Goal: Task Accomplishment & Management: Manage account settings

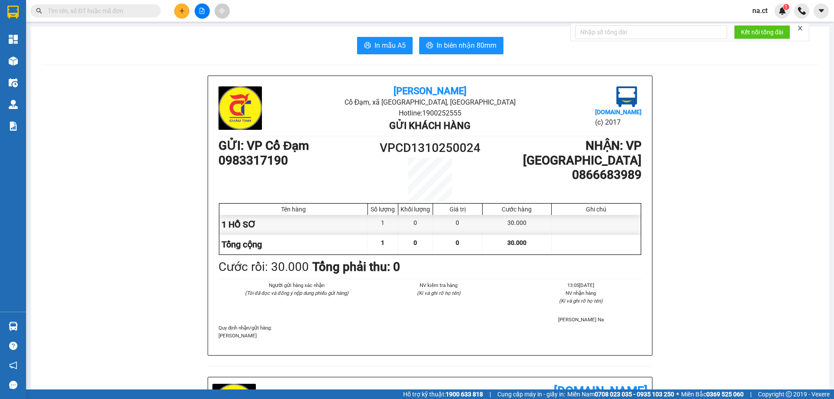
click at [757, 12] on span "na.ct" at bounding box center [759, 10] width 29 height 11
click at [761, 24] on span "Đăng xuất" at bounding box center [777, 27] width 36 height 10
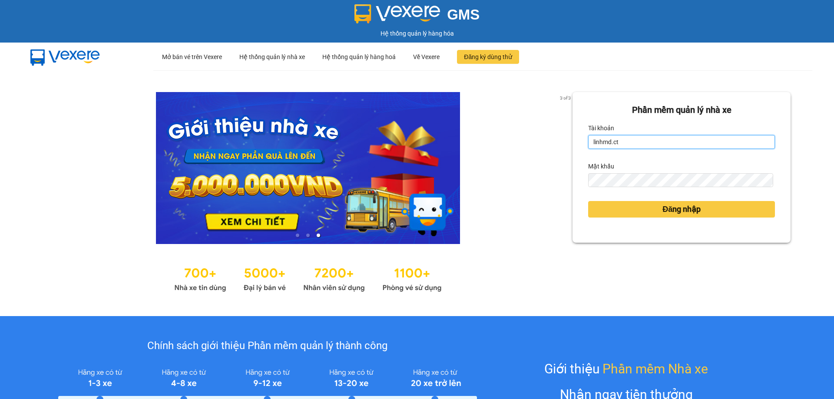
click at [640, 146] on input "linhmd.ct" at bounding box center [681, 142] width 187 height 14
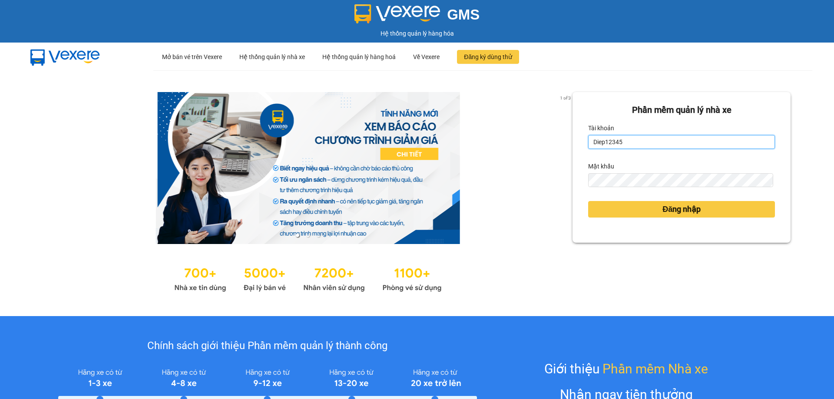
click at [588, 201] on button "Đăng nhập" at bounding box center [681, 209] width 187 height 17
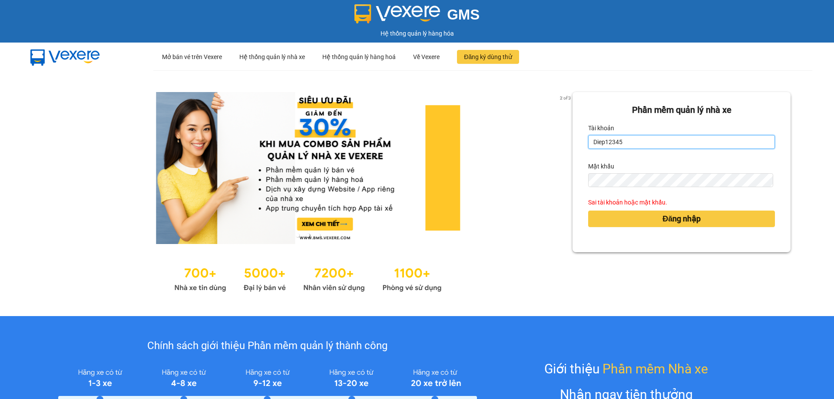
click at [640, 146] on input "Diep12345" at bounding box center [681, 142] width 187 height 14
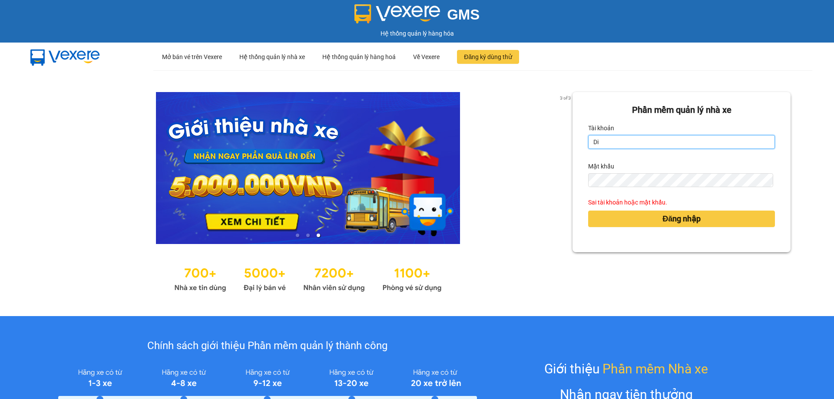
type input "D"
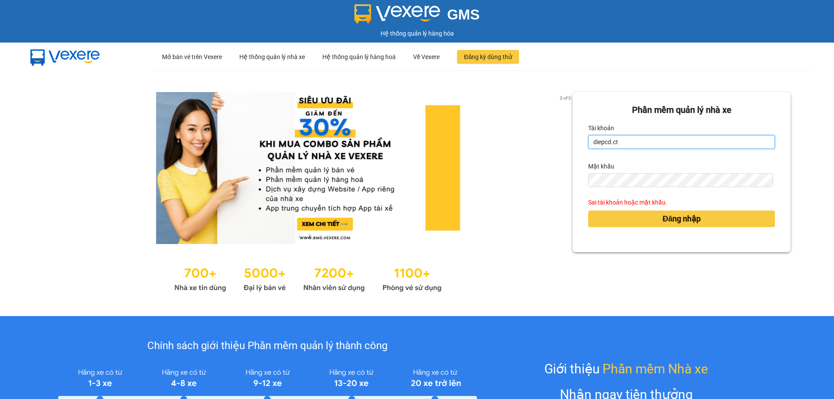
type input "diepcd.ct"
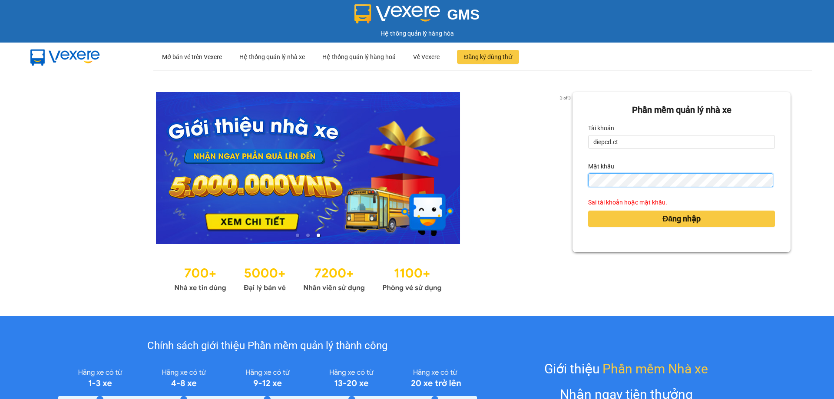
click at [588, 211] on button "Đăng nhập" at bounding box center [681, 219] width 187 height 17
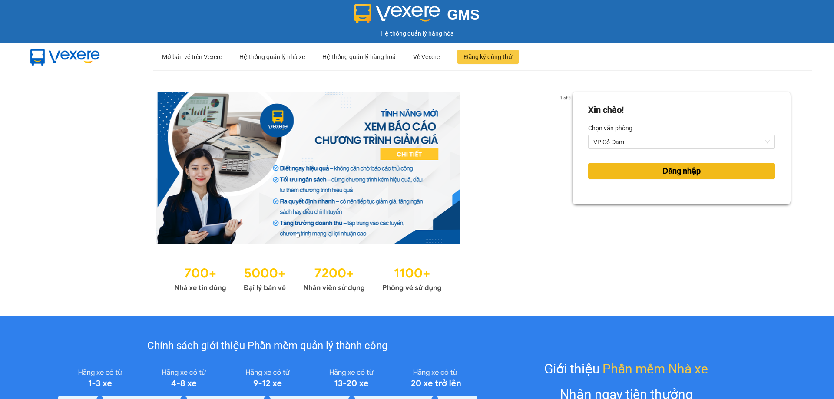
click at [625, 174] on button "Đăng nhập" at bounding box center [681, 171] width 187 height 17
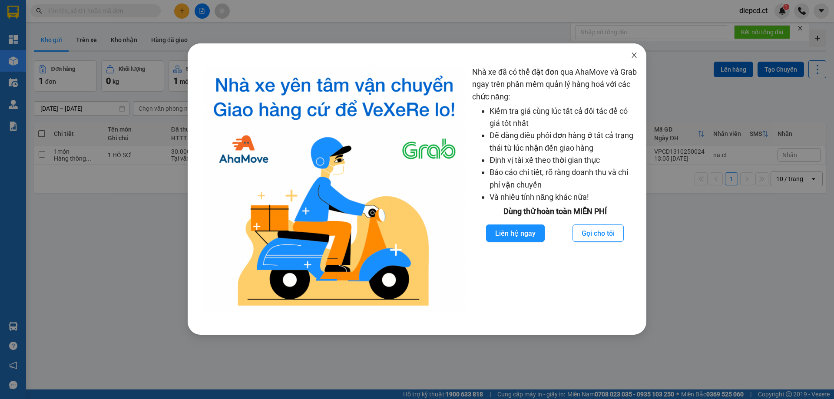
click at [634, 56] on icon "close" at bounding box center [634, 55] width 7 height 7
